Goal: Task Accomplishment & Management: Use online tool/utility

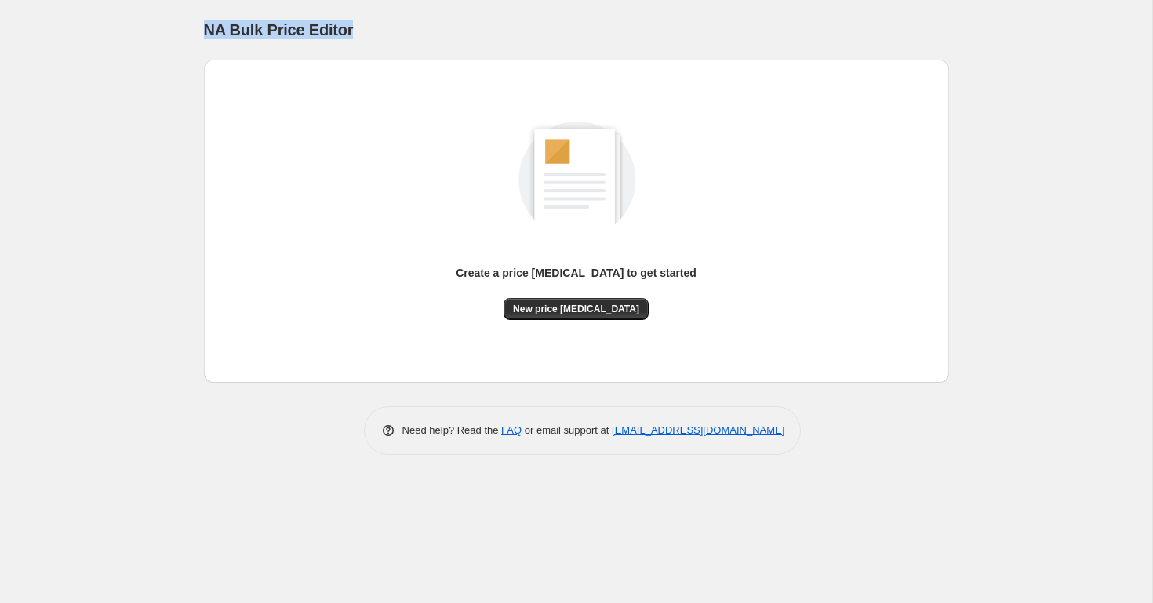
drag, startPoint x: 364, startPoint y: 26, endPoint x: 183, endPoint y: 26, distance: 180.3
click at [183, 26] on div "NA Bulk Price Editor. This page is ready NA Bulk Price Editor Create a price [M…" at bounding box center [576, 301] width 1152 height 603
copy span "NA Bulk Price Editor"
